Goal: Find specific page/section: Find specific page/section

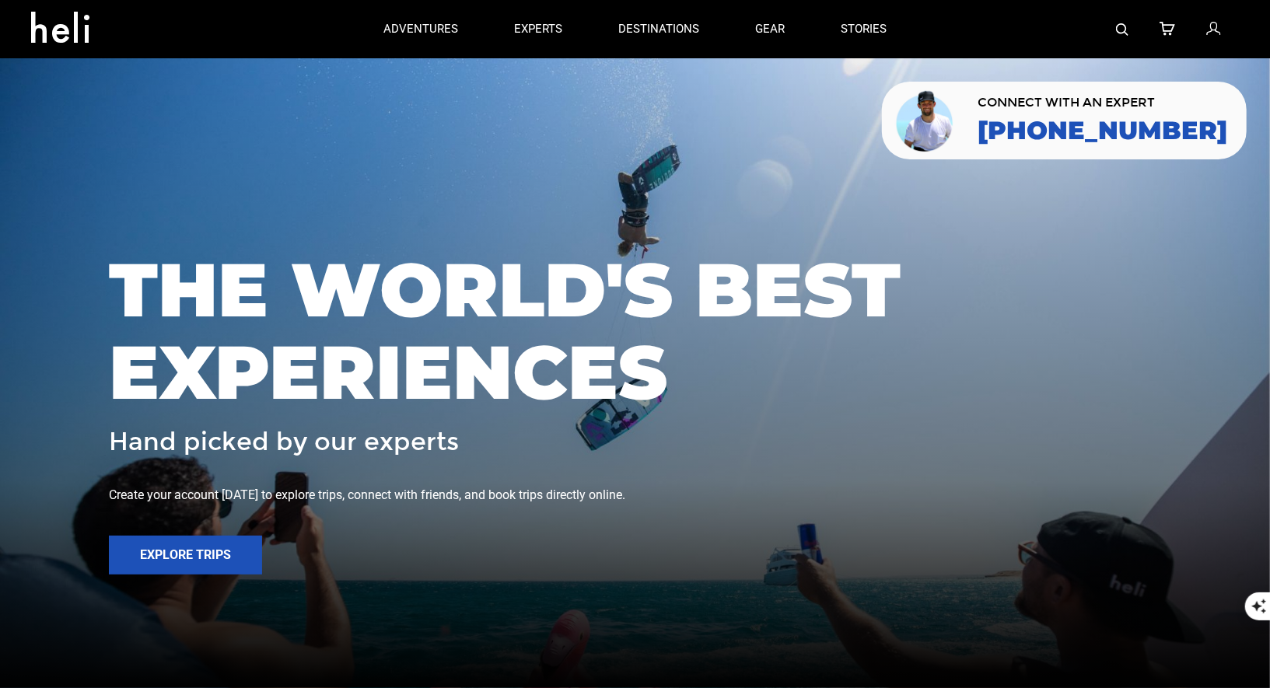
click at [1122, 24] on img at bounding box center [1122, 29] width 12 height 12
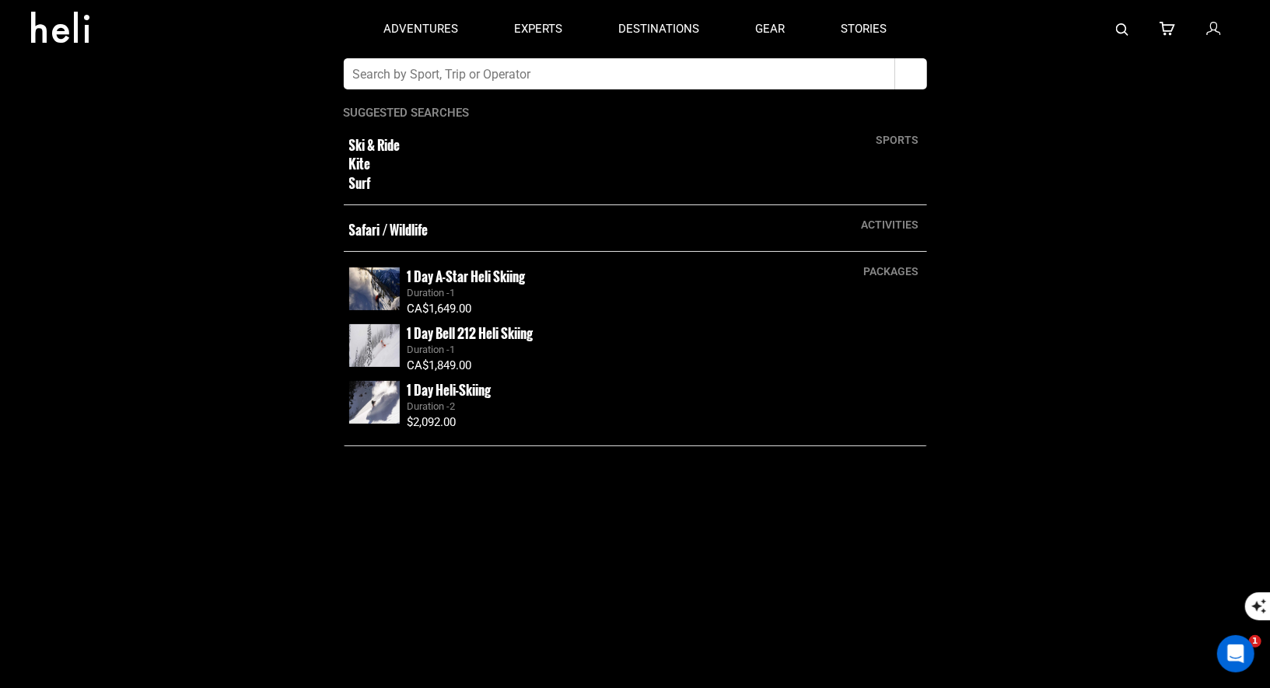
click at [627, 78] on input "text" at bounding box center [619, 73] width 551 height 31
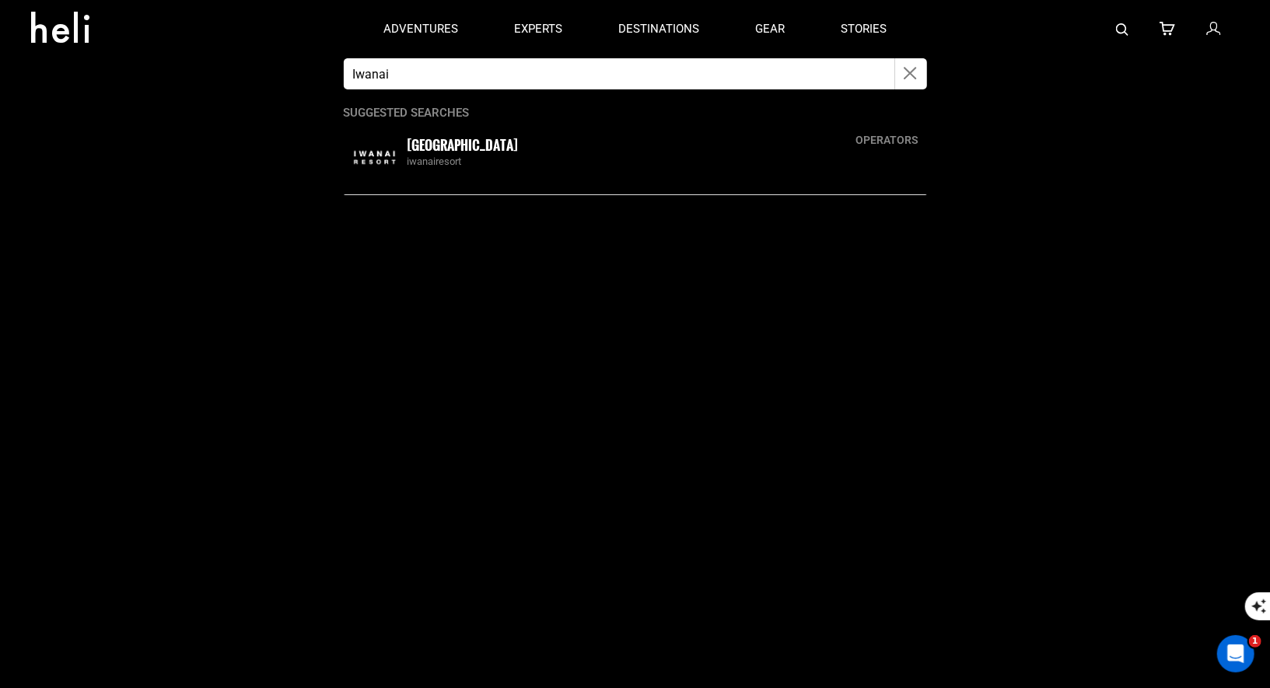
type input "Iwanai"
click at [437, 165] on div "iwanairesort" at bounding box center [665, 162] width 514 height 15
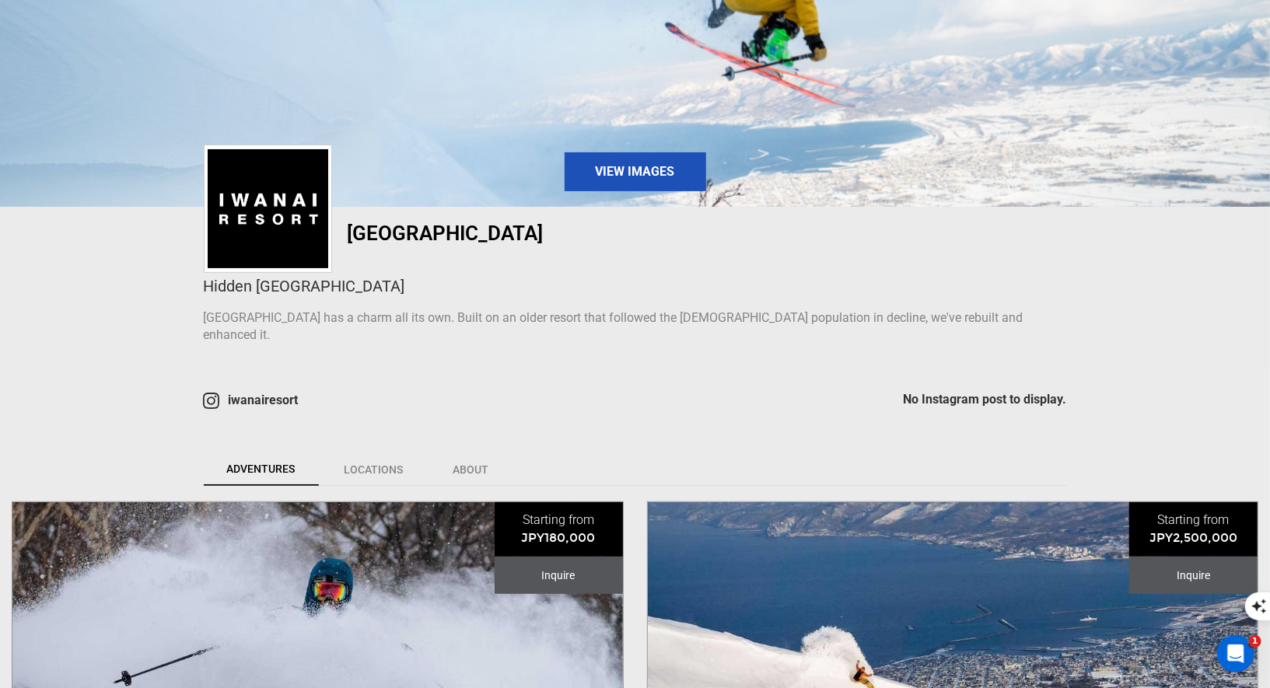
scroll to position [475, 0]
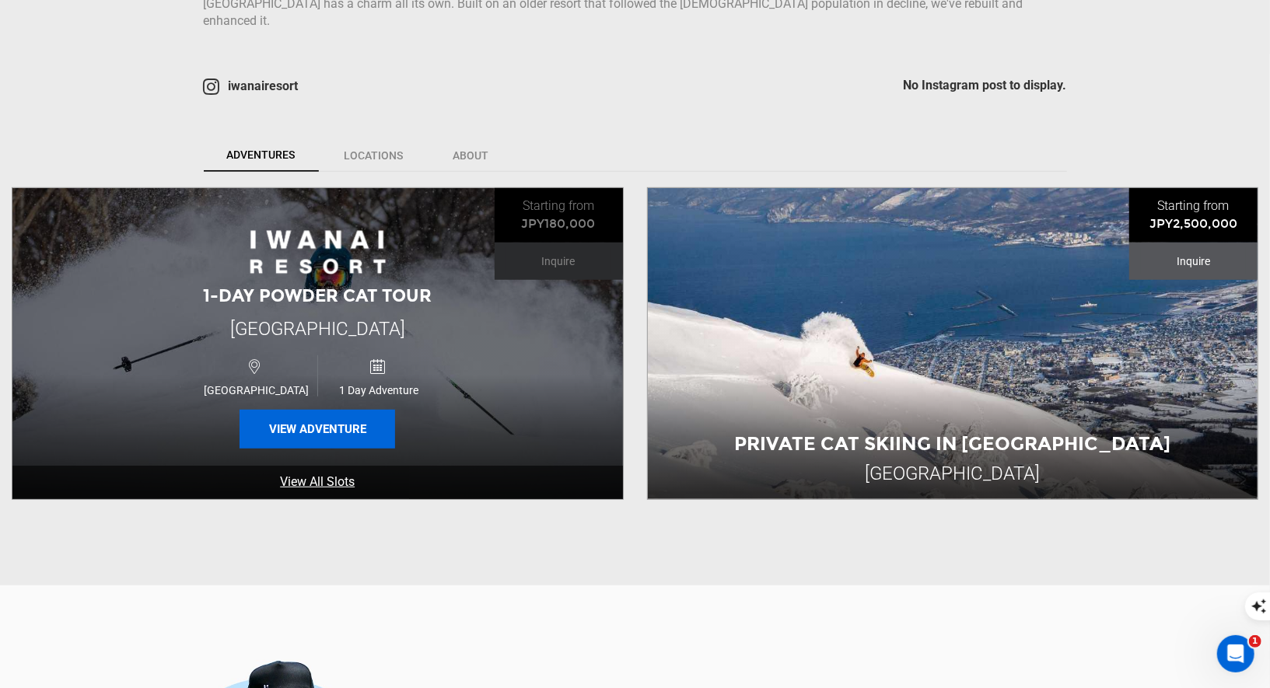
click at [352, 420] on button "View Adventure" at bounding box center [318, 429] width 156 height 39
